Goal: Transaction & Acquisition: Purchase product/service

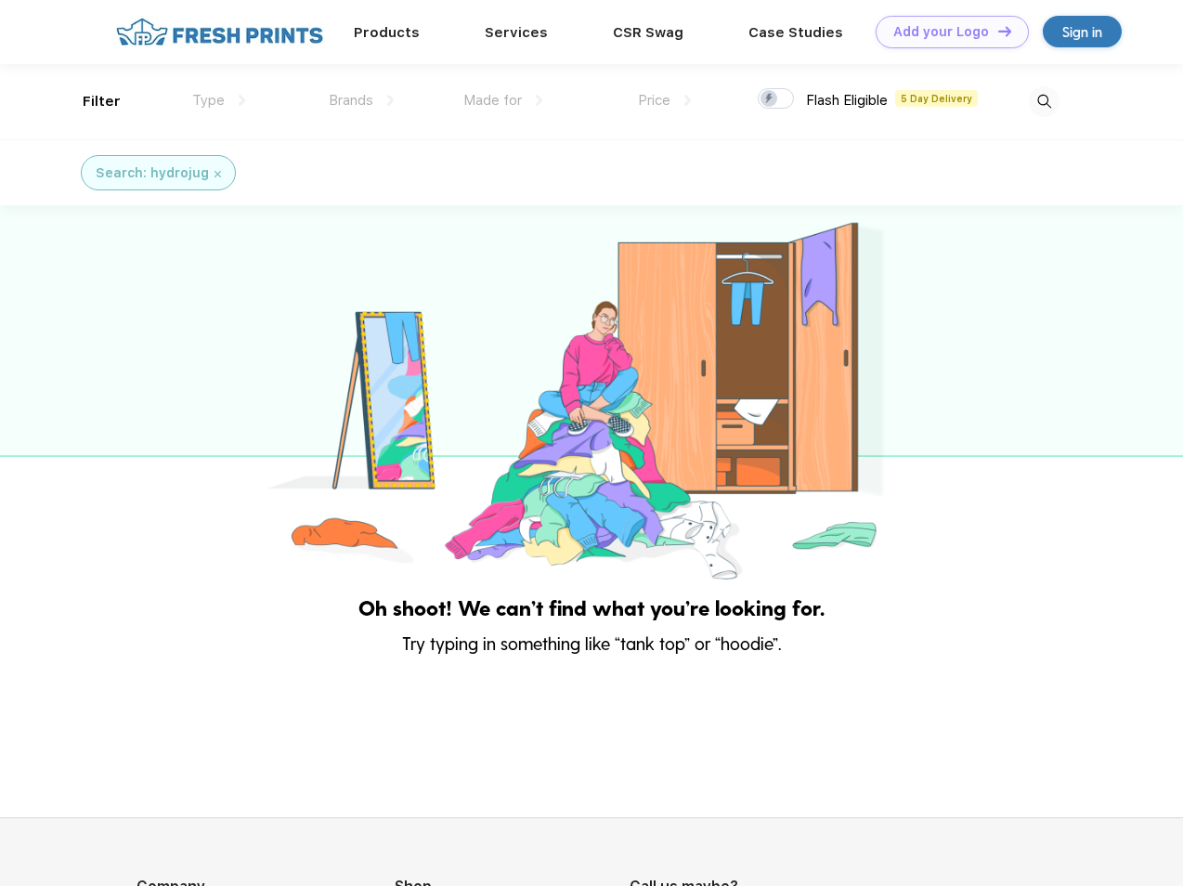
scroll to position [1, 0]
click at [945, 32] on link "Add your Logo Design Tool" at bounding box center [952, 32] width 153 height 33
click at [0, 0] on div "Design Tool" at bounding box center [0, 0] width 0 height 0
click at [996, 31] on link "Add your Logo Design Tool" at bounding box center [952, 32] width 153 height 33
click at [89, 101] on div "Filter" at bounding box center [102, 101] width 38 height 21
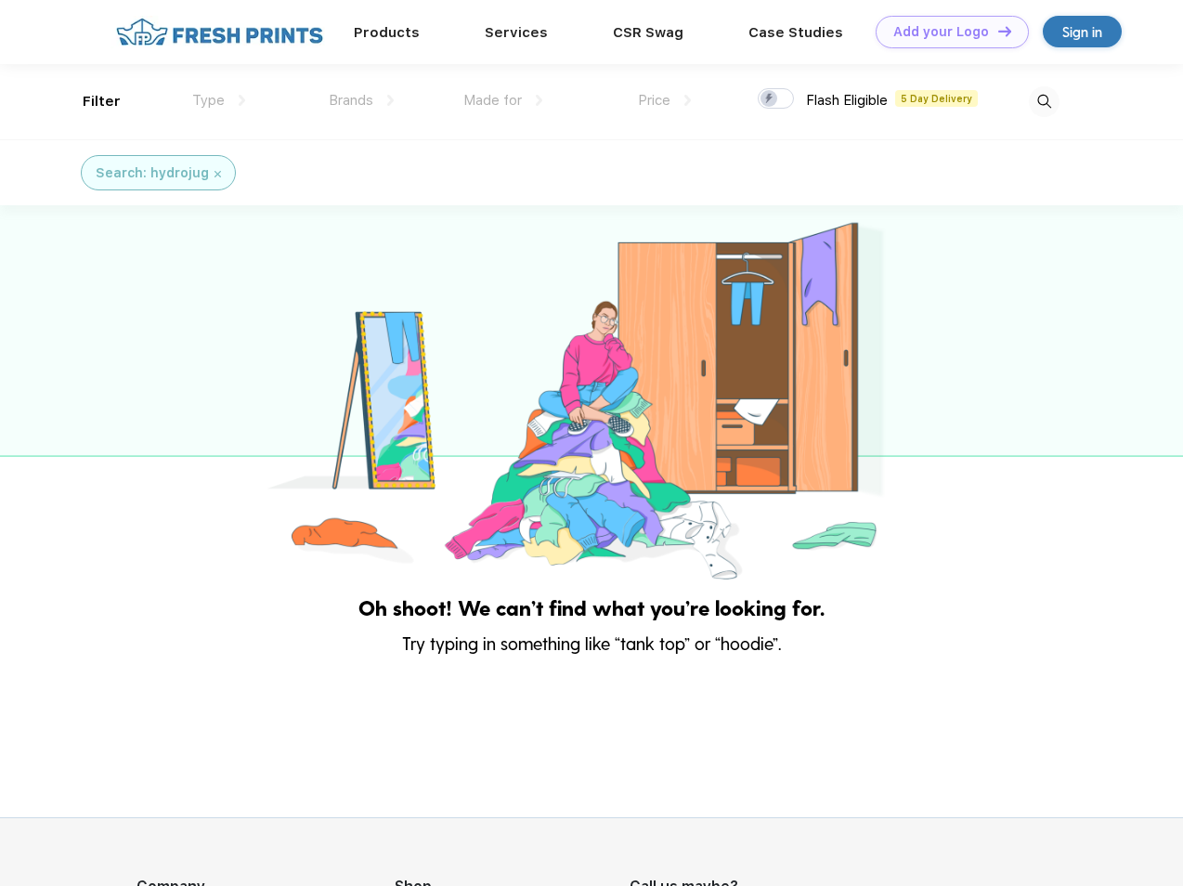
click at [219, 100] on span "Type" at bounding box center [208, 100] width 33 height 17
click at [361, 100] on span "Brands" at bounding box center [351, 100] width 45 height 17
click at [503, 100] on span "Made for" at bounding box center [492, 100] width 59 height 17
click at [665, 100] on span "Price" at bounding box center [654, 100] width 33 height 17
click at [776, 99] on div at bounding box center [776, 98] width 36 height 20
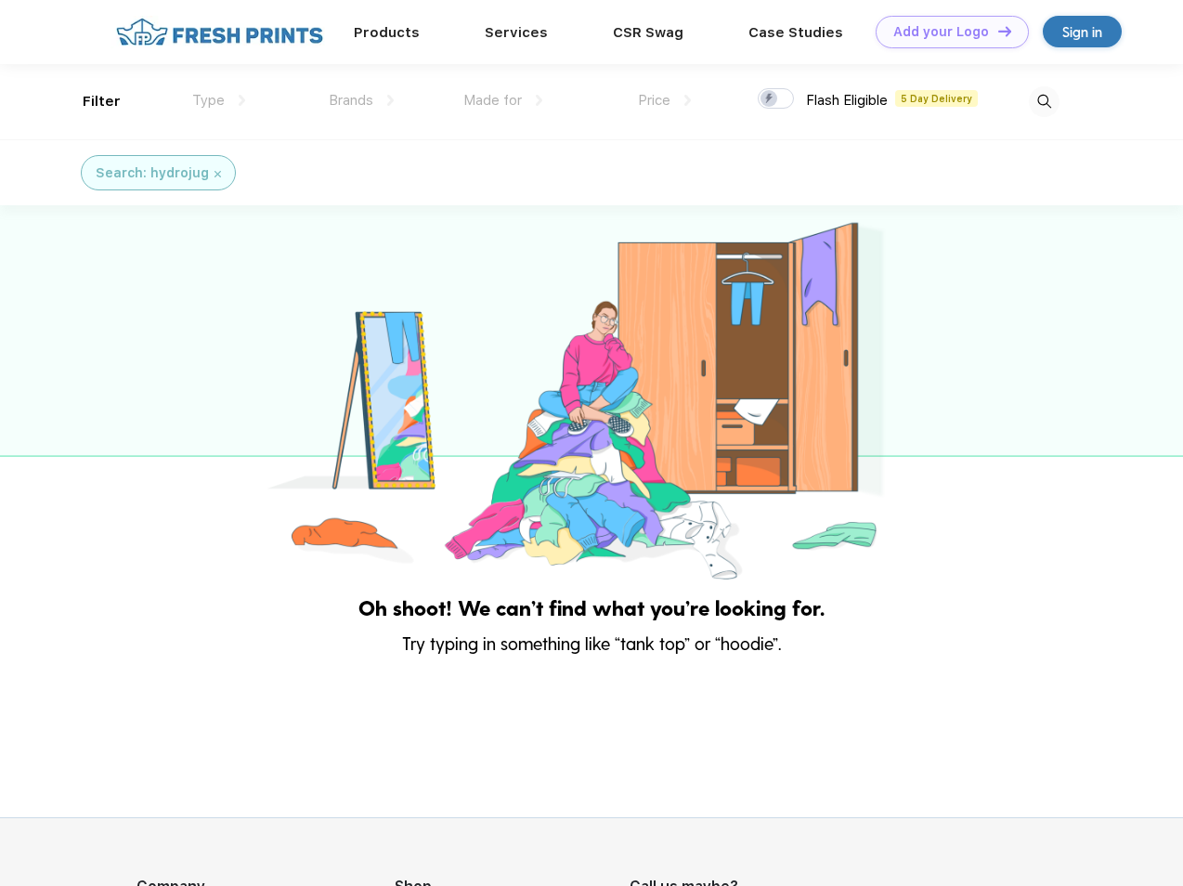
click at [770, 99] on input "checkbox" at bounding box center [764, 93] width 12 height 12
click at [1044, 101] on img at bounding box center [1044, 101] width 31 height 31
